Goal: Register for event/course

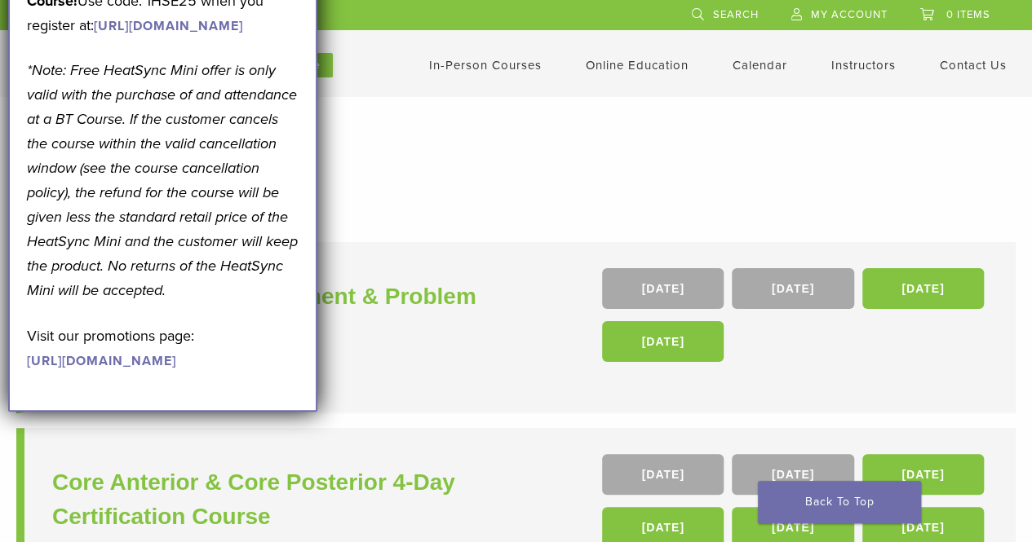
click at [512, 216] on form "**********" at bounding box center [515, 213] width 999 height 33
click at [511, 215] on form "**********" at bounding box center [515, 213] width 999 height 33
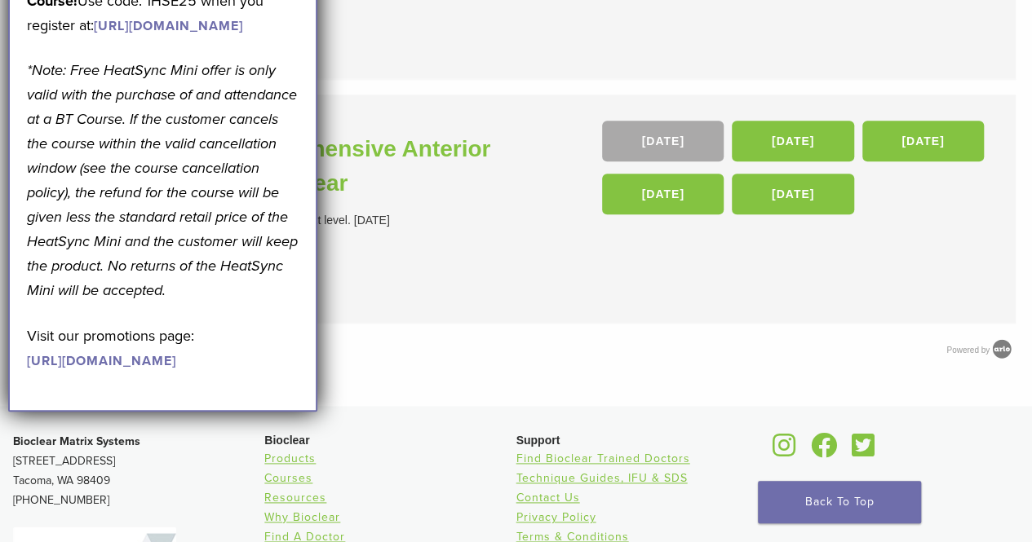
scroll to position [1074, 0]
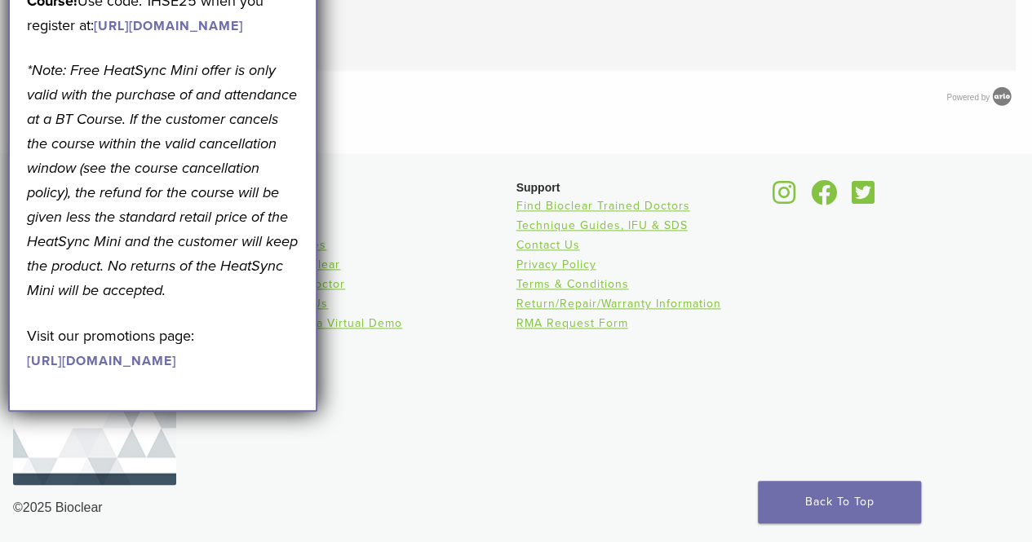
click at [377, 263] on li "Why Bioclear" at bounding box center [389, 265] width 251 height 20
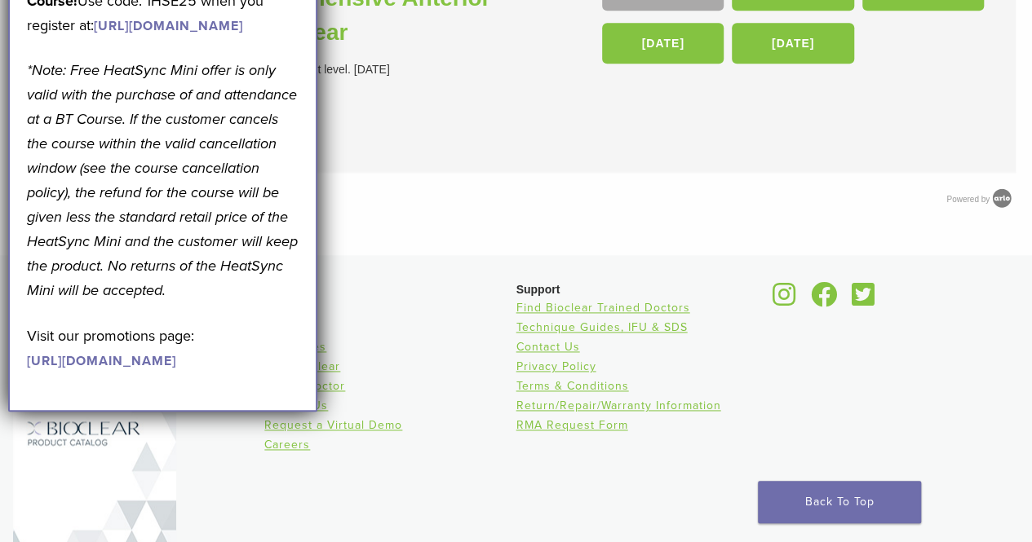
scroll to position [933, 0]
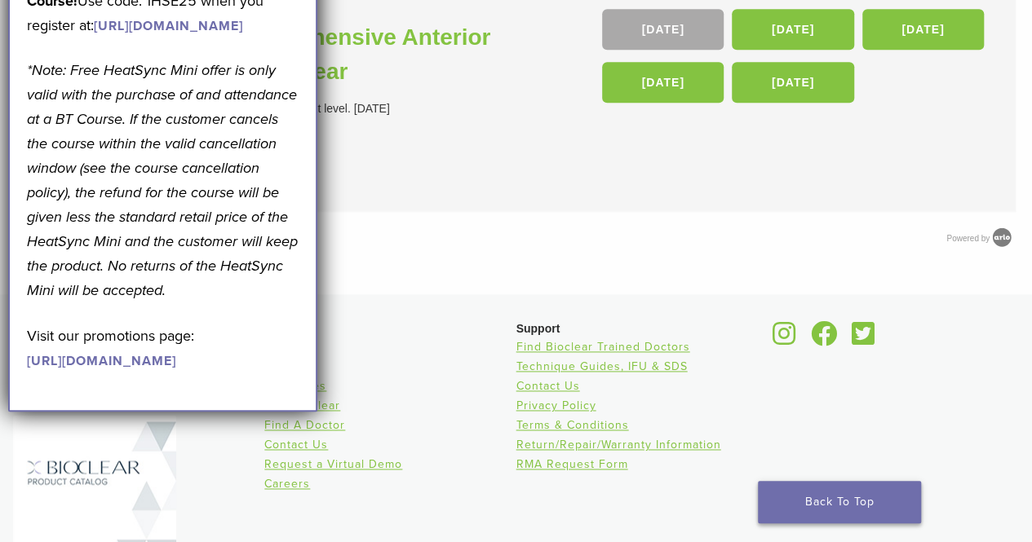
click at [842, 507] on link "Back To Top" at bounding box center [839, 502] width 163 height 42
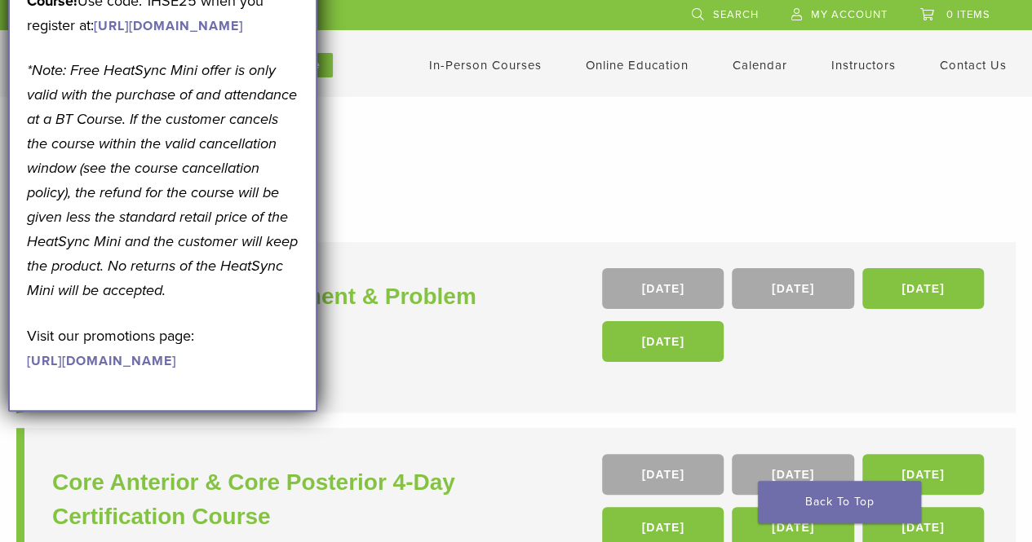
click at [250, 197] on p "*Note: Free HeatSync Mini offer is only valid with the purchase of and attendan…" at bounding box center [163, 180] width 272 height 245
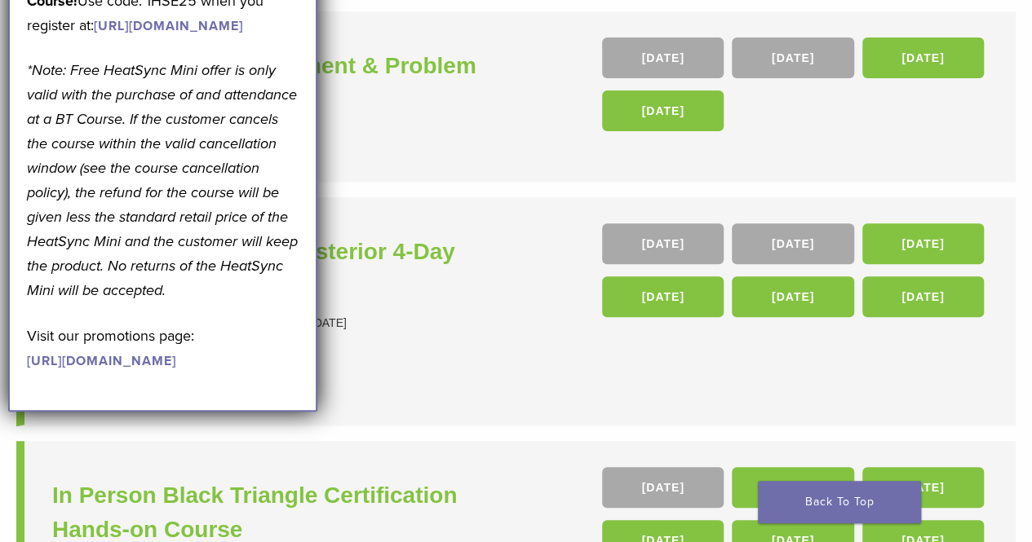
scroll to position [232, 0]
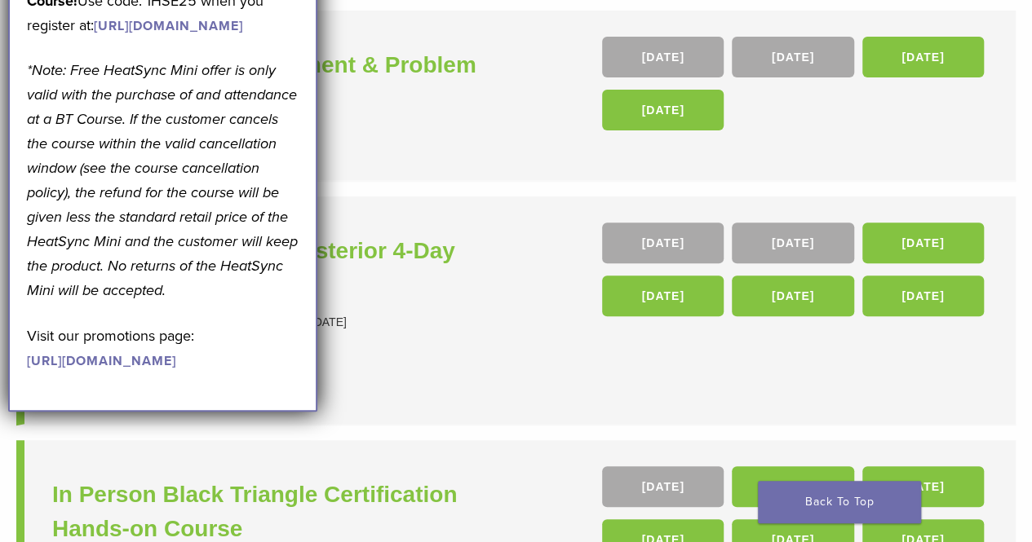
click at [162, 370] on link "[URL][DOMAIN_NAME]" at bounding box center [101, 361] width 149 height 16
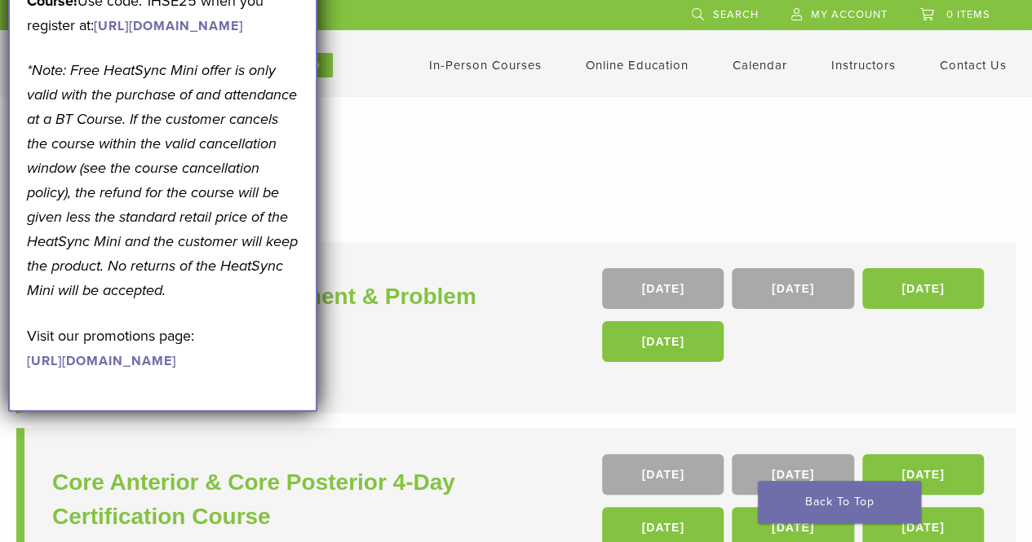
click at [876, 494] on link "Back To Top" at bounding box center [839, 502] width 163 height 42
drag, startPoint x: 210, startPoint y: 12, endPoint x: 271, endPoint y: 38, distance: 66.2
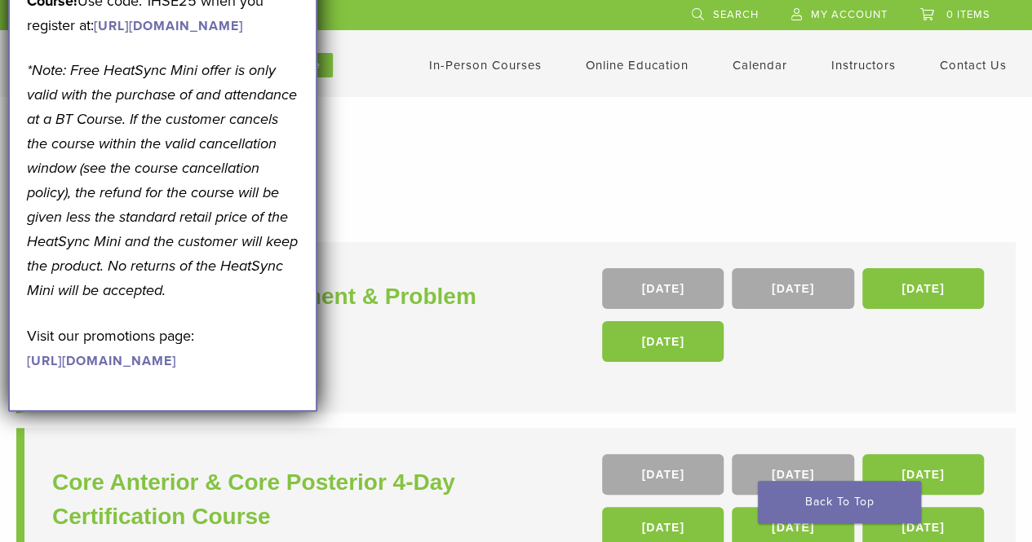
click at [243, 34] on link "[URL][DOMAIN_NAME]" at bounding box center [168, 26] width 149 height 16
click at [235, 34] on link "[URL][DOMAIN_NAME]" at bounding box center [168, 26] width 149 height 16
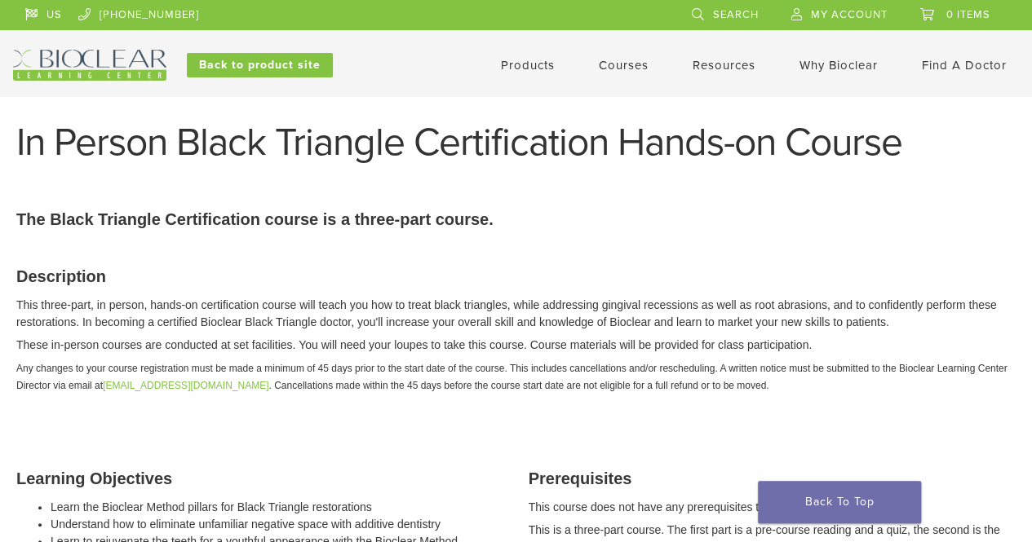
click at [619, 66] on link "Courses" at bounding box center [624, 65] width 50 height 15
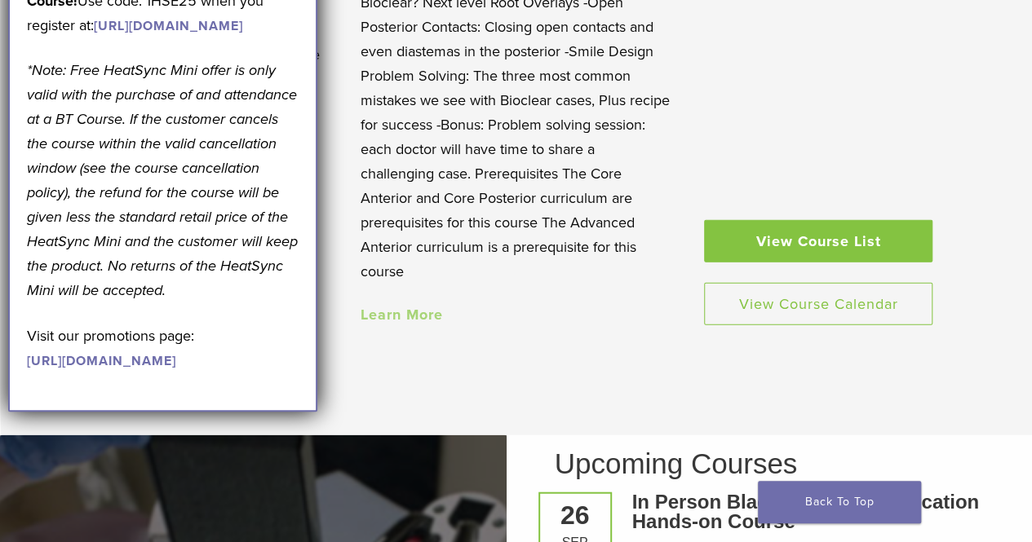
scroll to position [1742, 0]
click at [817, 219] on link "View Course List" at bounding box center [818, 240] width 228 height 42
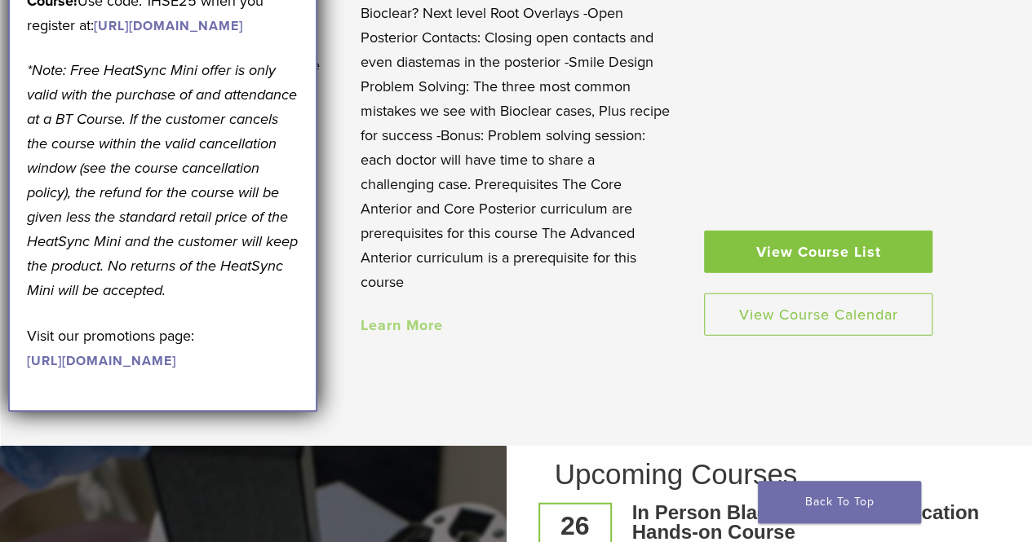
click at [860, 231] on link "View Course List" at bounding box center [818, 252] width 228 height 42
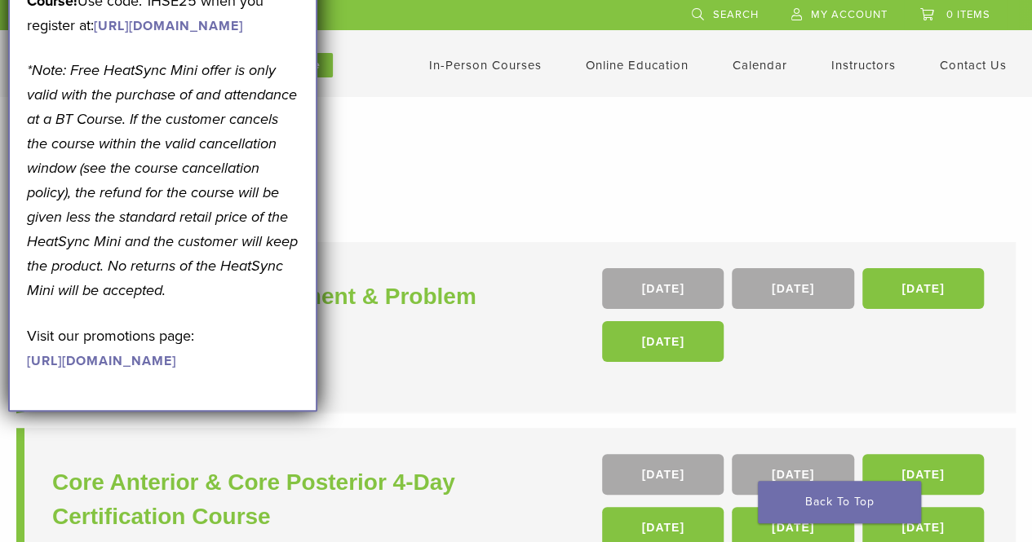
click at [196, 198] on em "*Note: Free HeatSync Mini offer is only valid with the purchase of and attendan…" at bounding box center [162, 180] width 271 height 238
click at [499, 67] on link "In-Person Courses" at bounding box center [485, 65] width 113 height 15
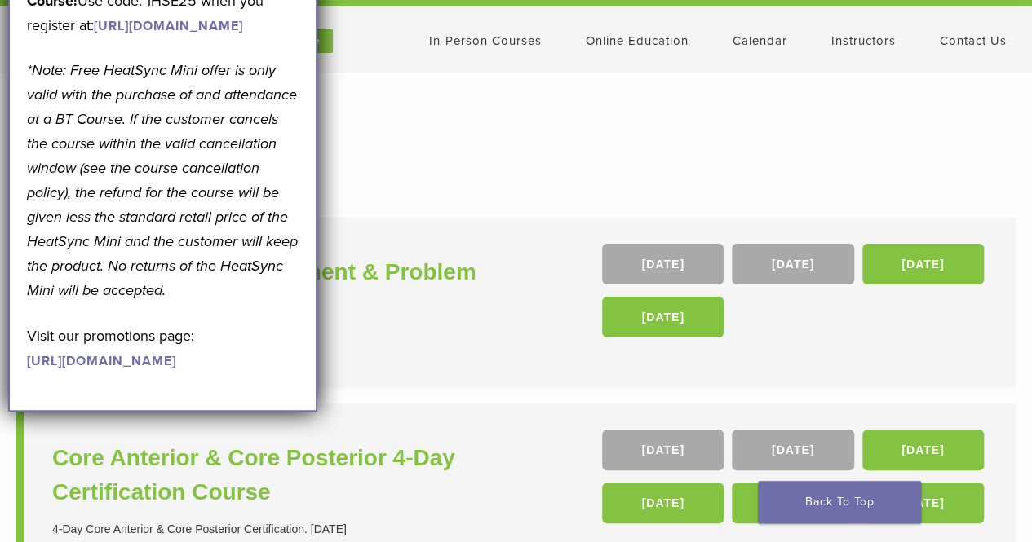
scroll to position [38, 0]
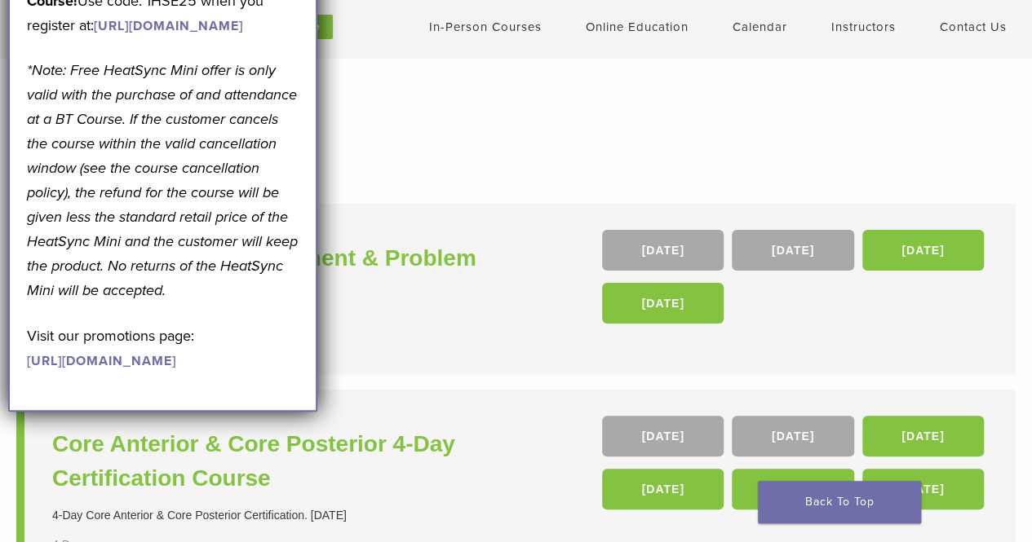
click at [109, 370] on link "[URL][DOMAIN_NAME]" at bounding box center [101, 361] width 149 height 16
